Goal: Navigation & Orientation: Find specific page/section

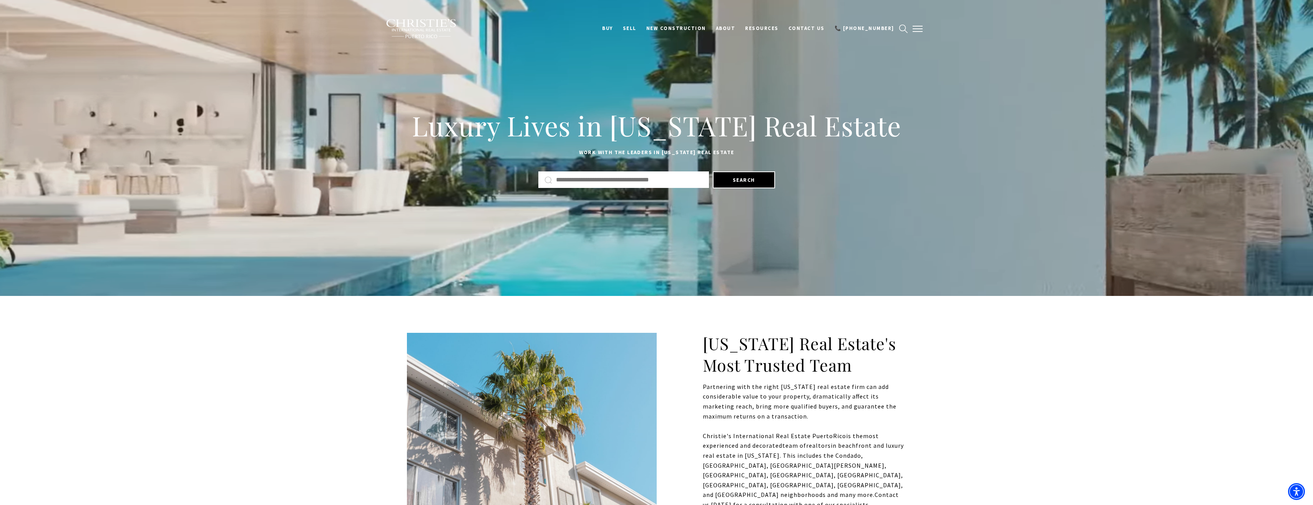
click at [916, 29] on span "button" at bounding box center [917, 28] width 10 height 1
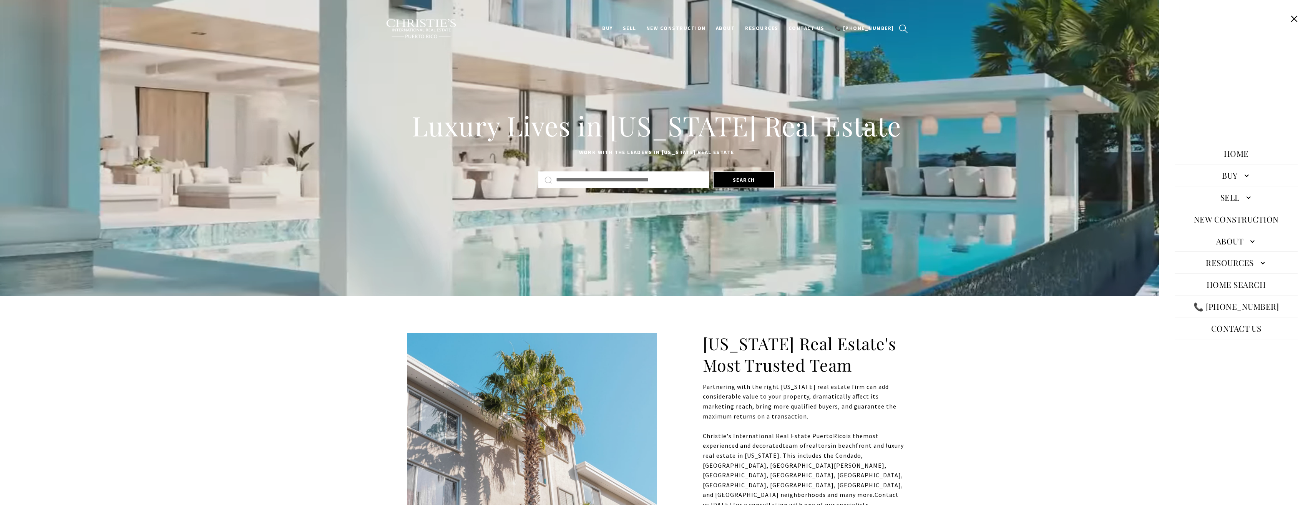
click at [1251, 244] on link "About" at bounding box center [1235, 241] width 123 height 18
click at [1246, 165] on link "Sell" at bounding box center [1235, 171] width 123 height 18
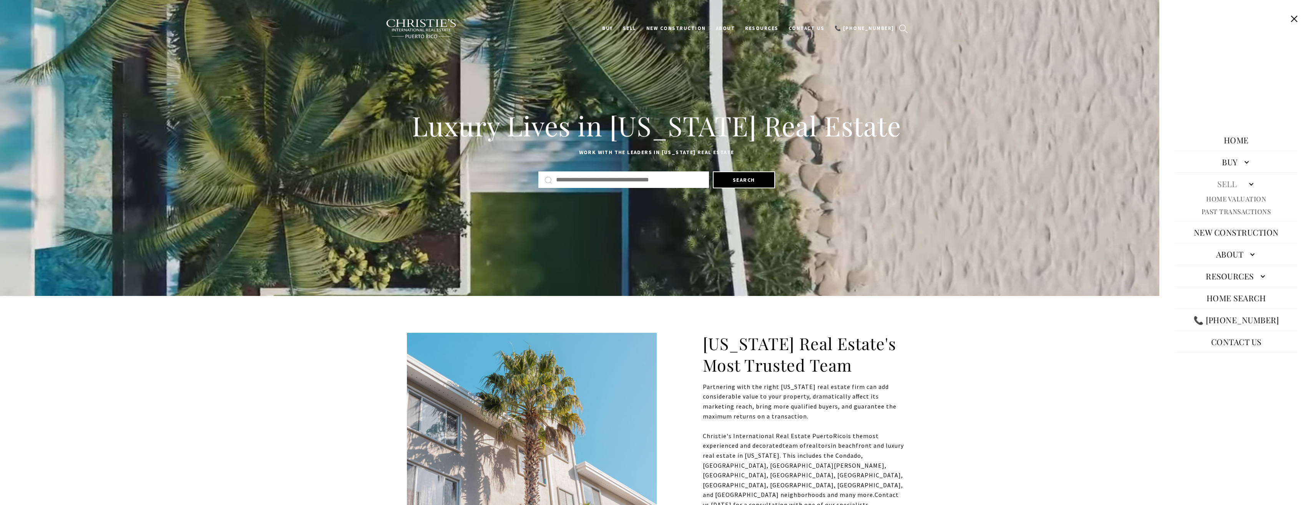
click at [1247, 139] on link "Home" at bounding box center [1236, 140] width 33 height 18
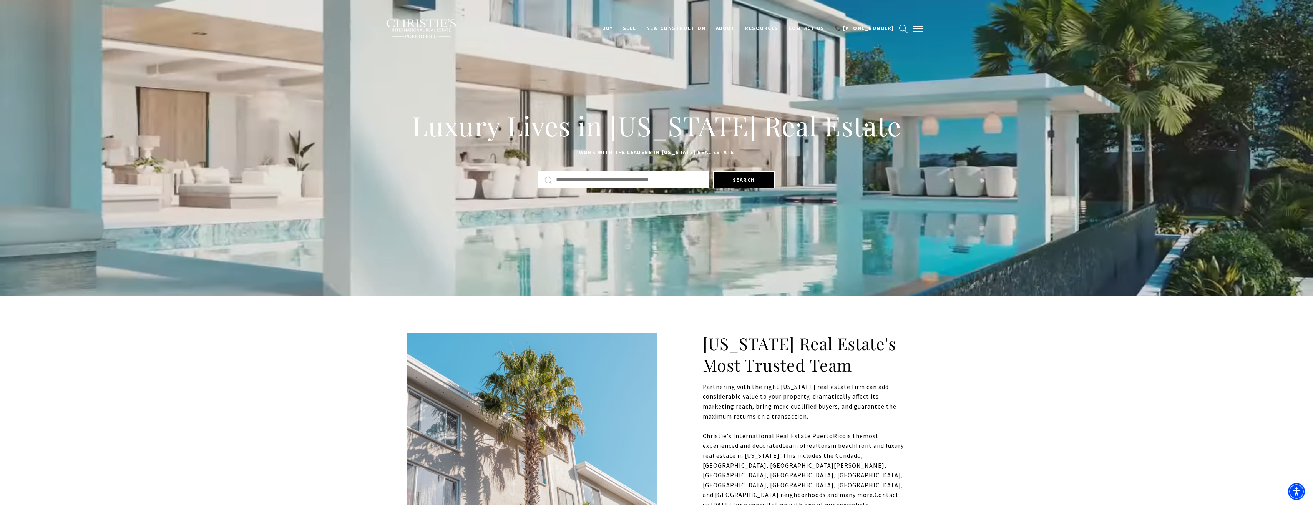
click at [918, 29] on span "button" at bounding box center [917, 28] width 10 height 1
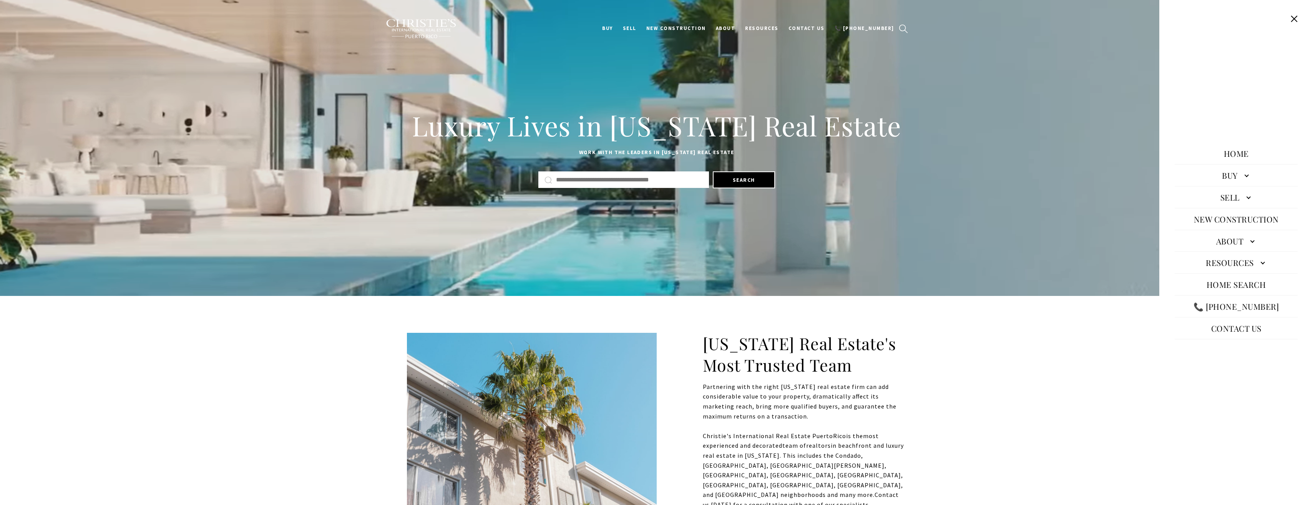
click at [1263, 260] on link "Resources" at bounding box center [1235, 262] width 123 height 18
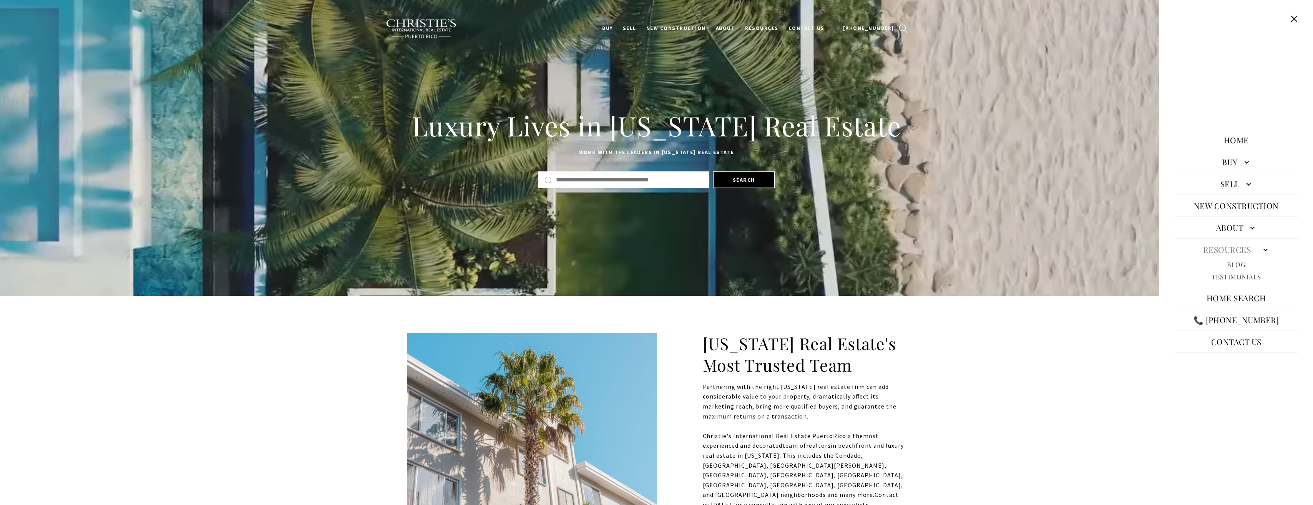
click at [1253, 230] on link "About" at bounding box center [1235, 227] width 123 height 18
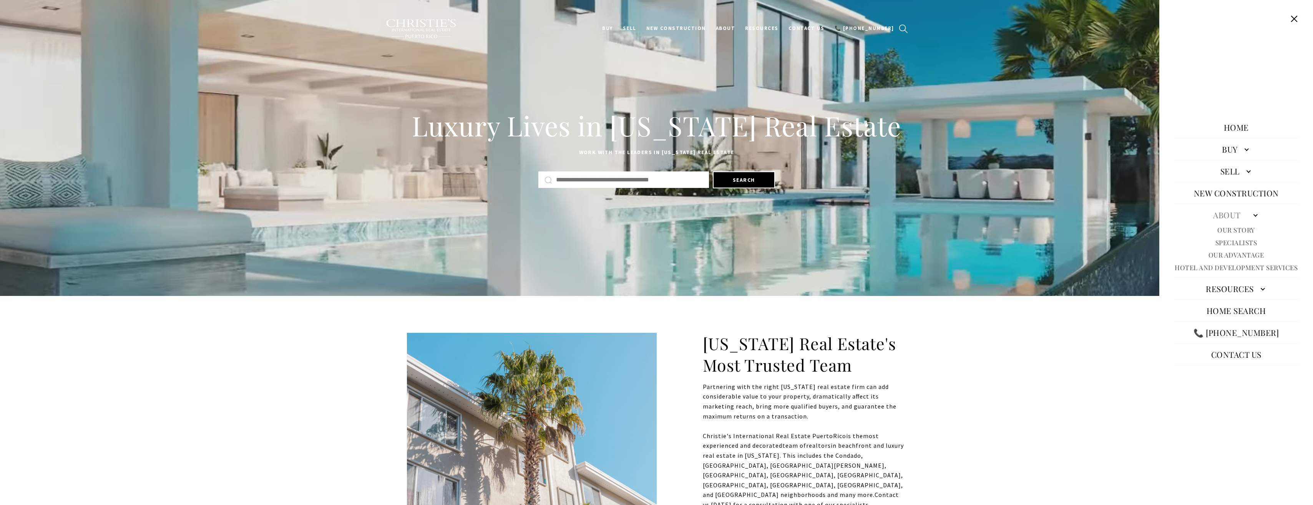
click at [1248, 241] on link "Specialists" at bounding box center [1236, 242] width 42 height 9
